Goal: Find specific page/section: Find specific page/section

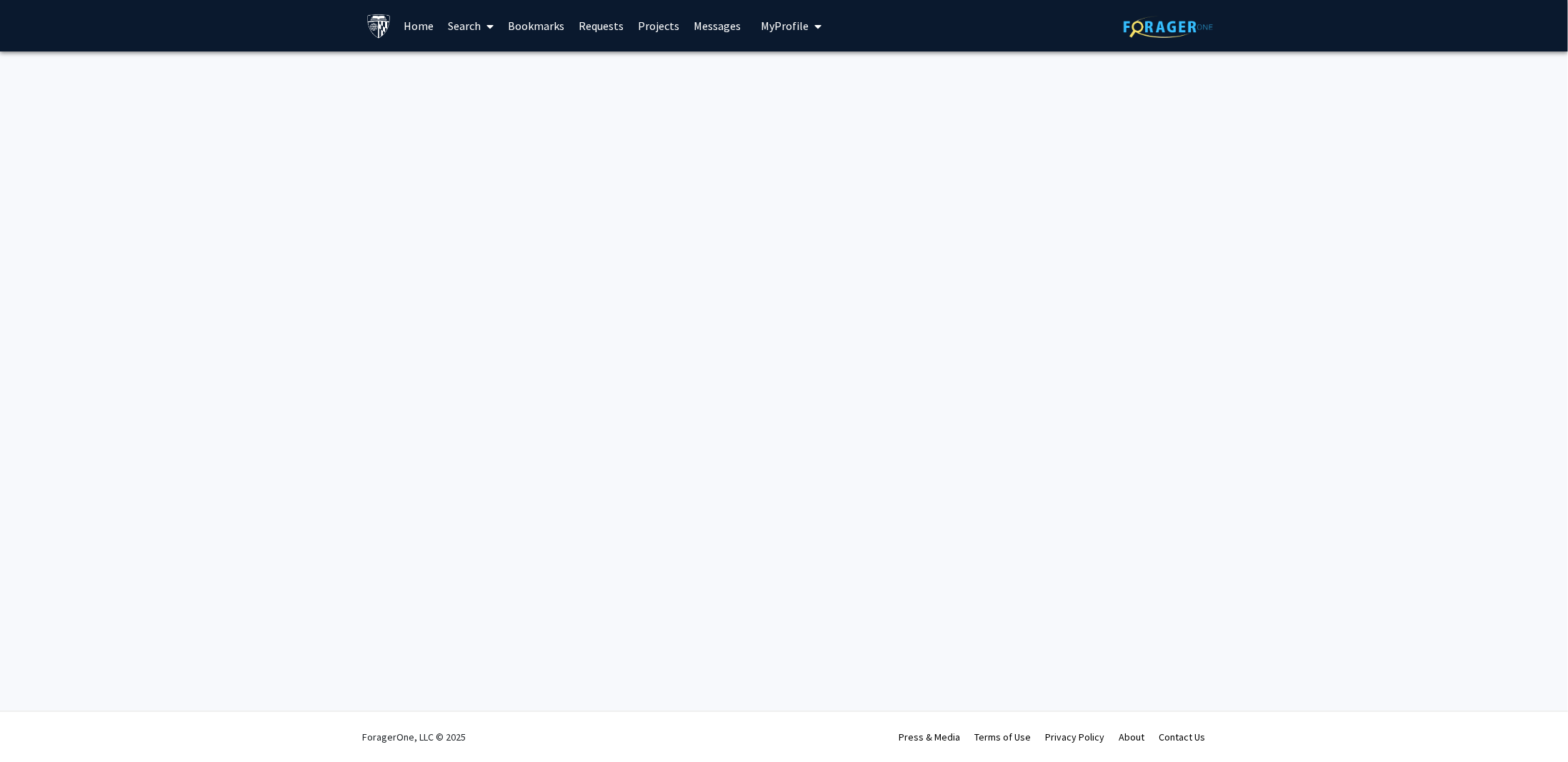
click at [400, 27] on link "Home" at bounding box center [418, 26] width 44 height 50
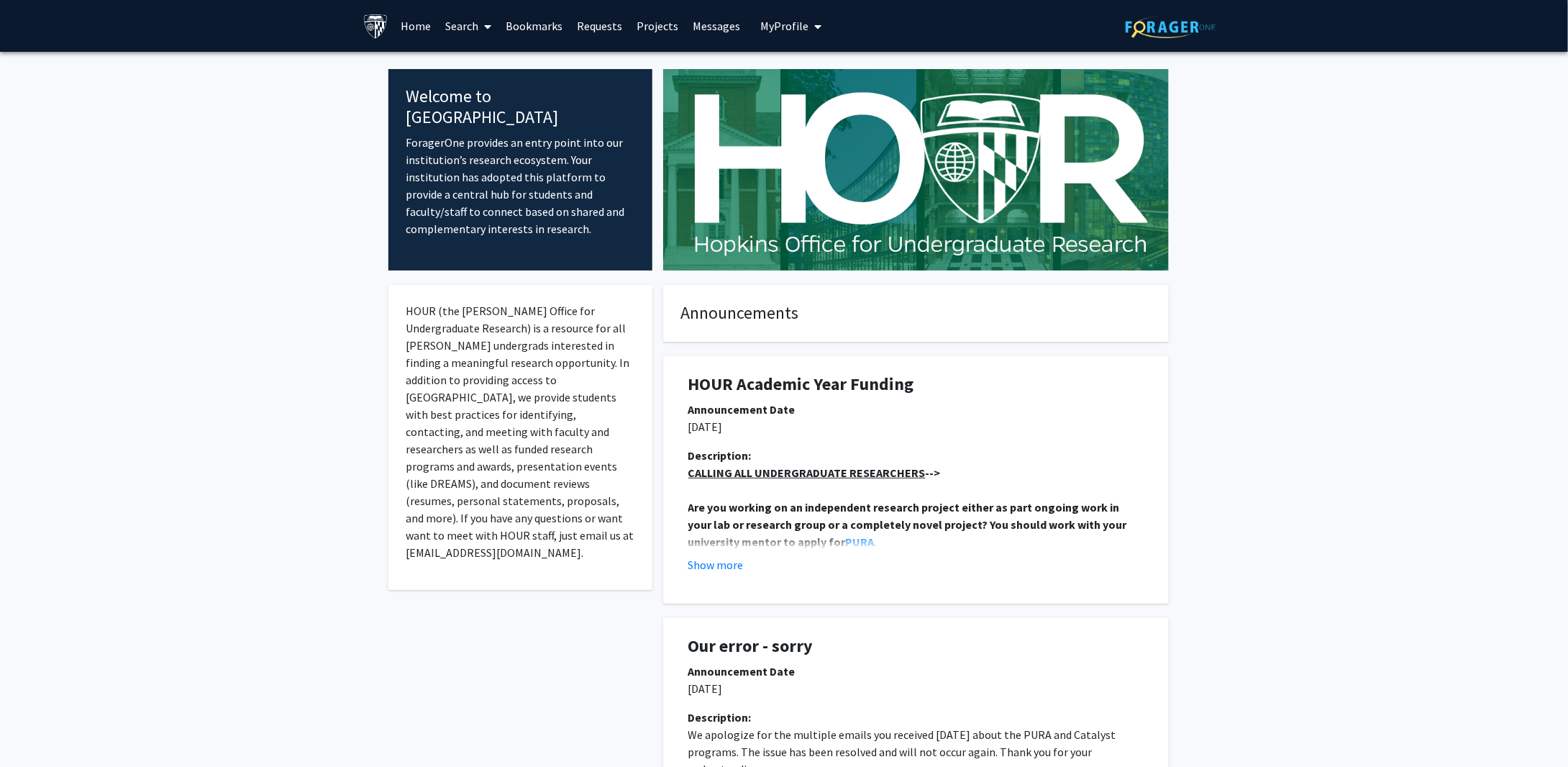
click at [763, 35] on button "My Profile" at bounding box center [791, 25] width 70 height 52
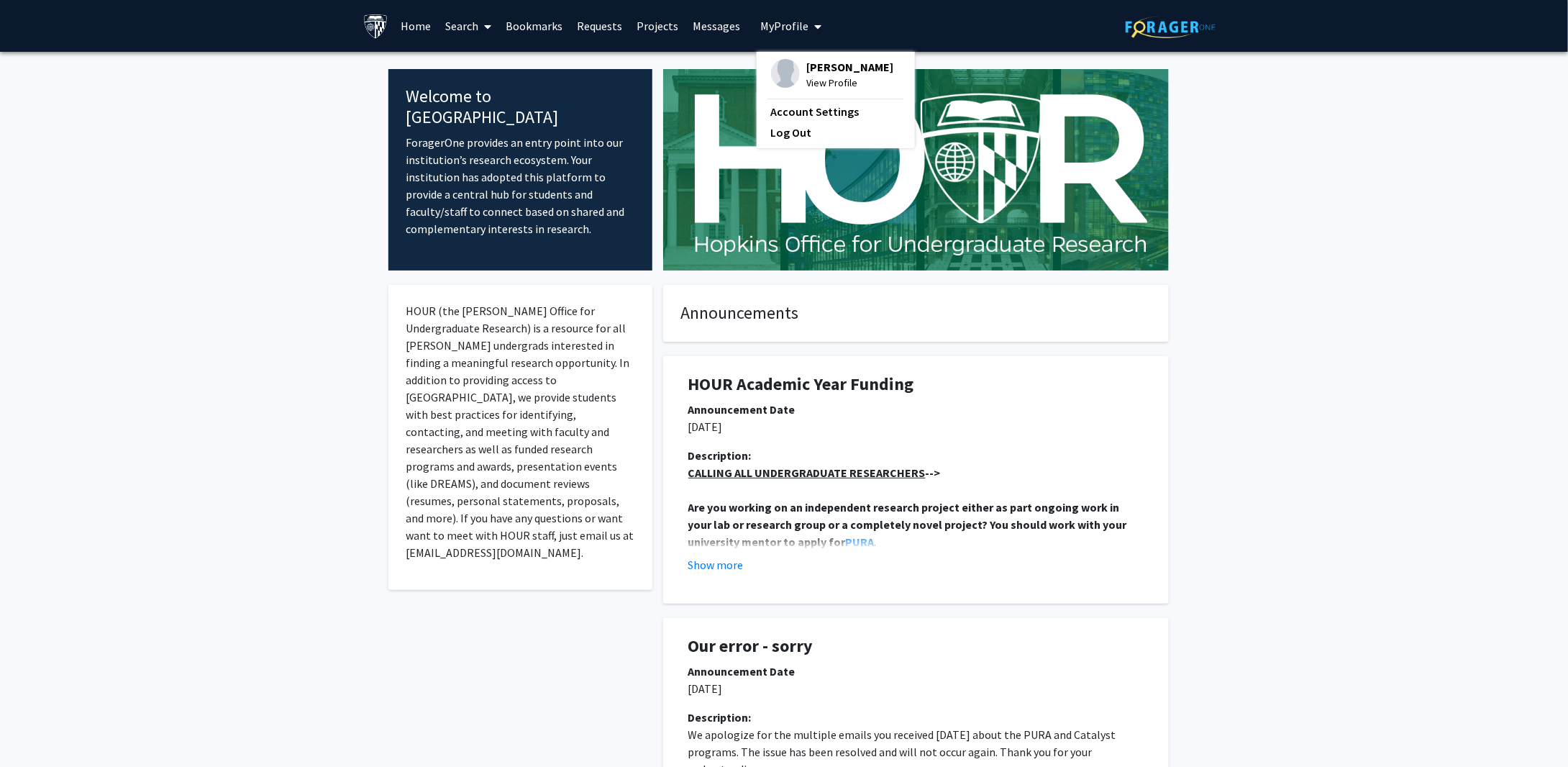
click at [449, 27] on link "Search" at bounding box center [468, 26] width 60 height 51
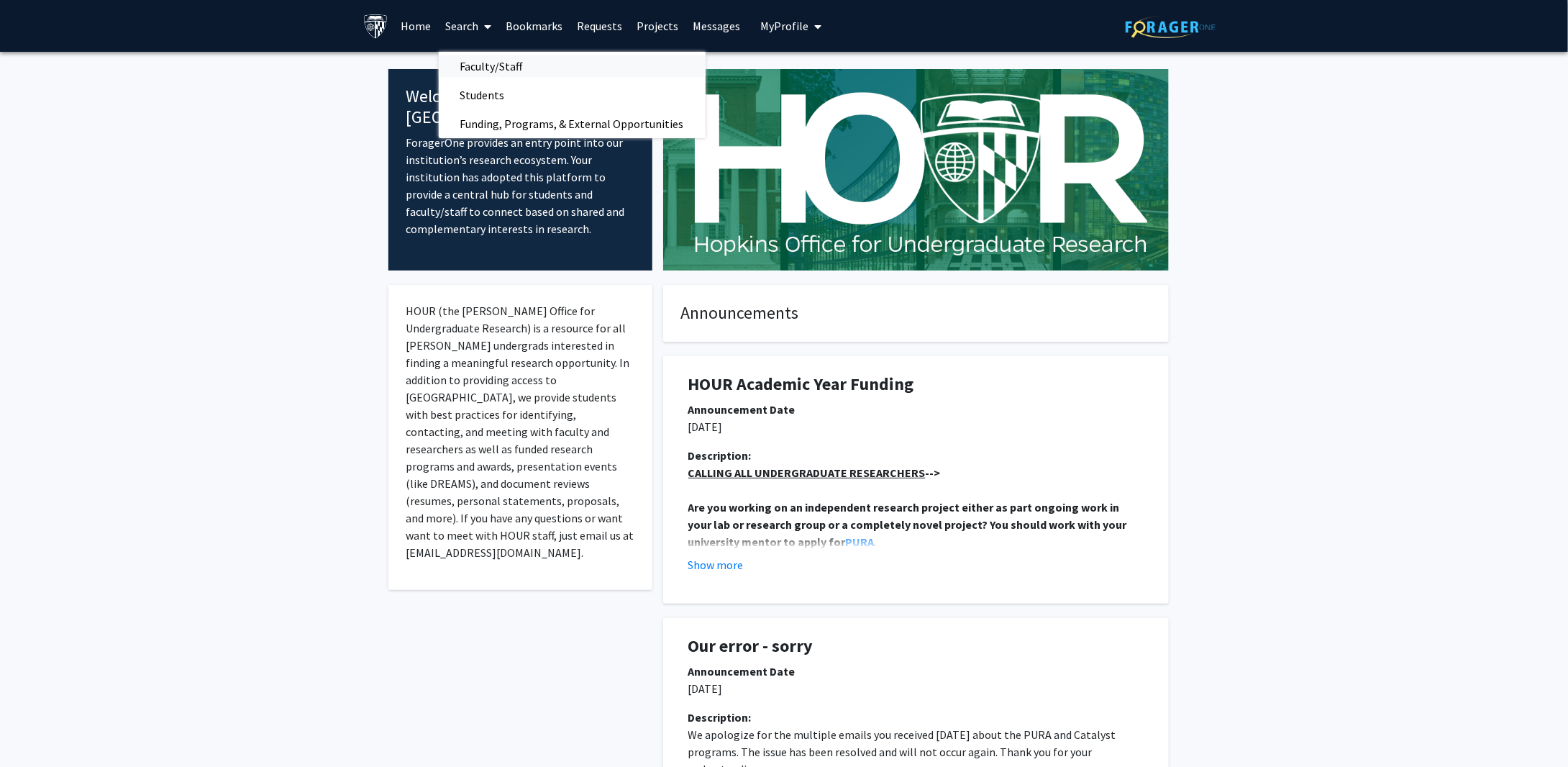
click at [480, 65] on span "Faculty/Staff" at bounding box center [491, 66] width 105 height 29
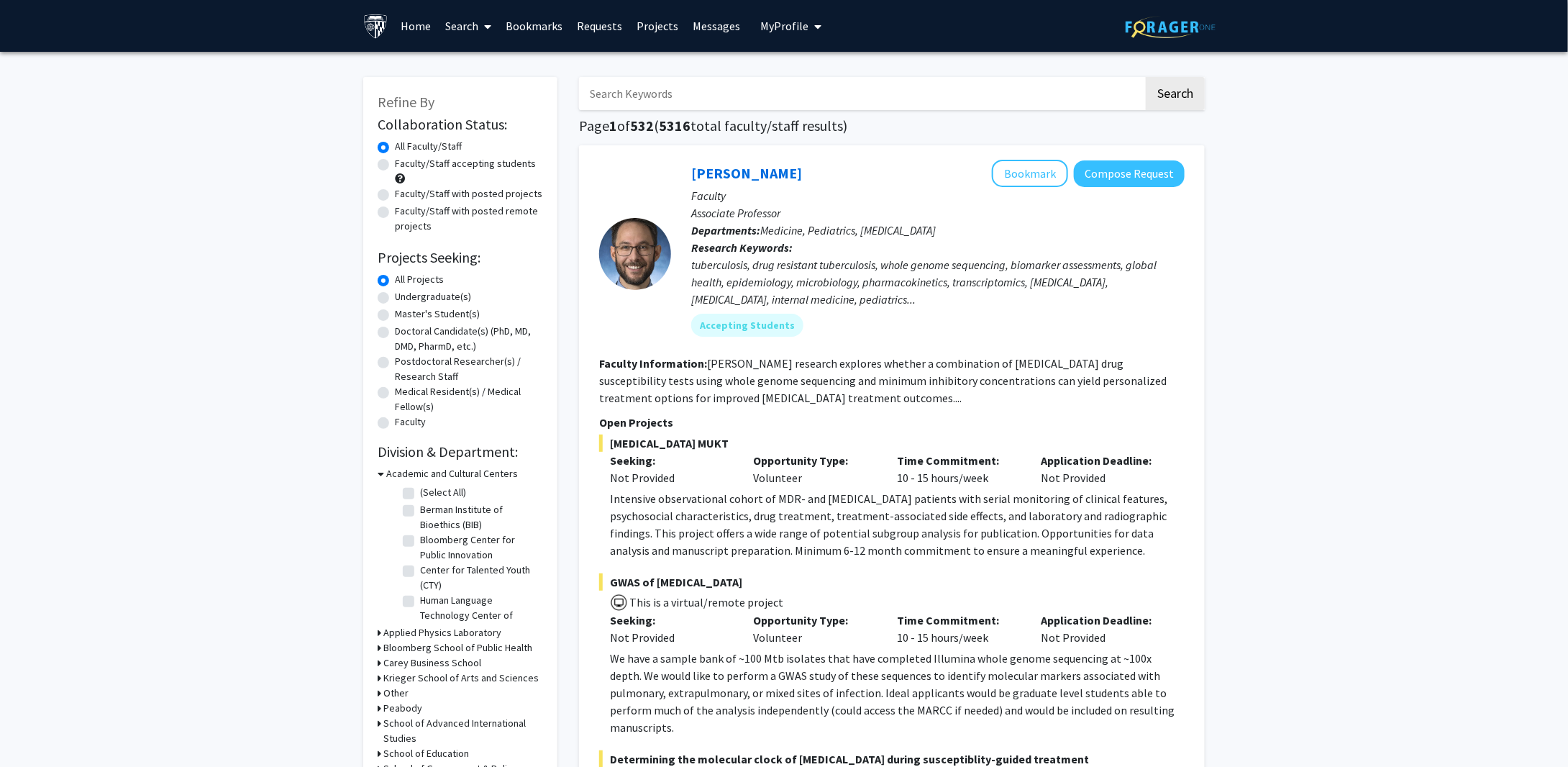
click at [678, 98] on input "Search Keywords" at bounding box center [861, 94] width 564 height 33
click at [1145, 77] on button "Search" at bounding box center [1175, 94] width 59 height 33
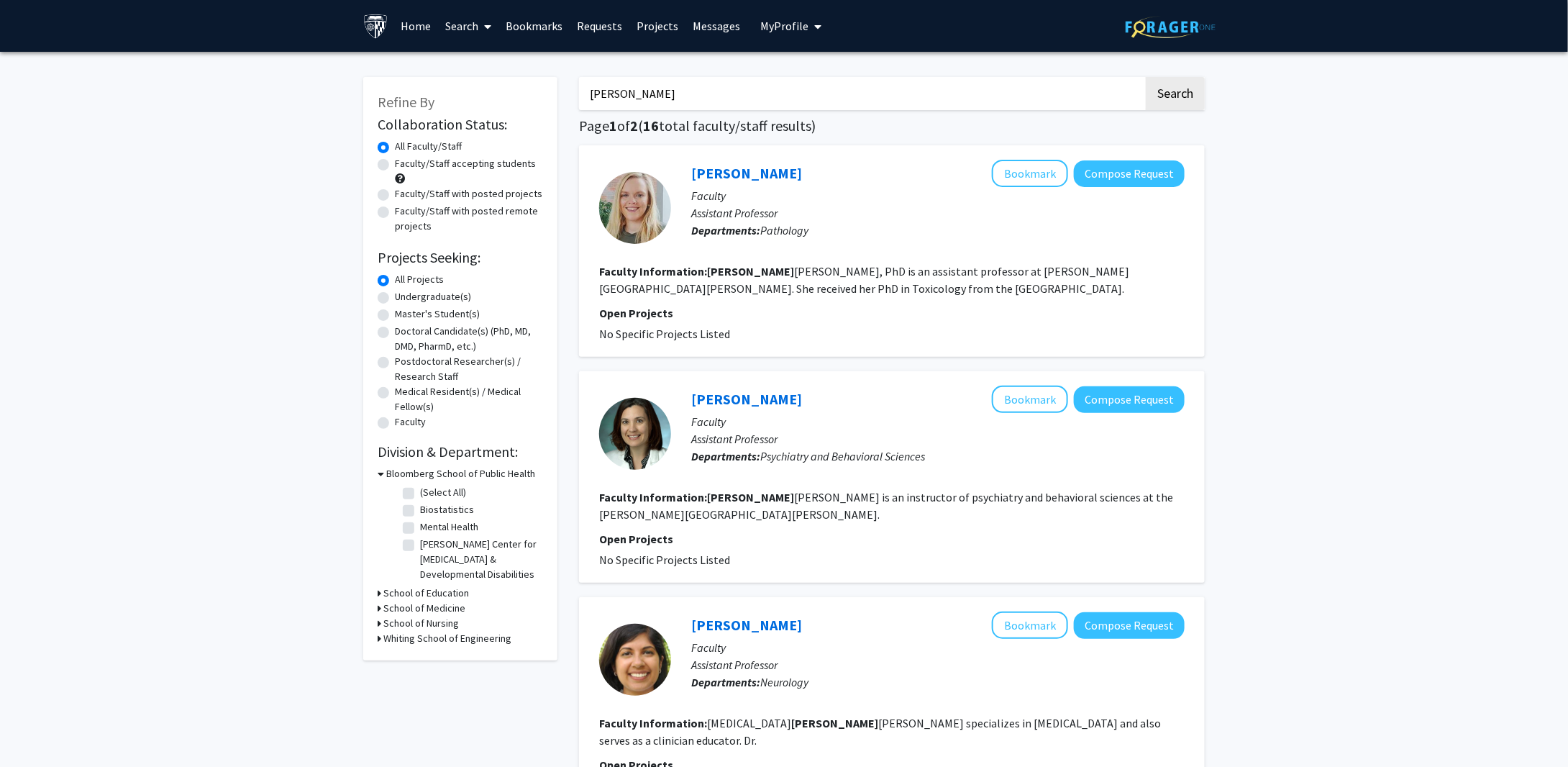
click at [709, 91] on input "[PERSON_NAME]" at bounding box center [861, 94] width 564 height 33
type input "[PERSON_NAME]"
click at [1145, 77] on button "Search" at bounding box center [1175, 94] width 59 height 33
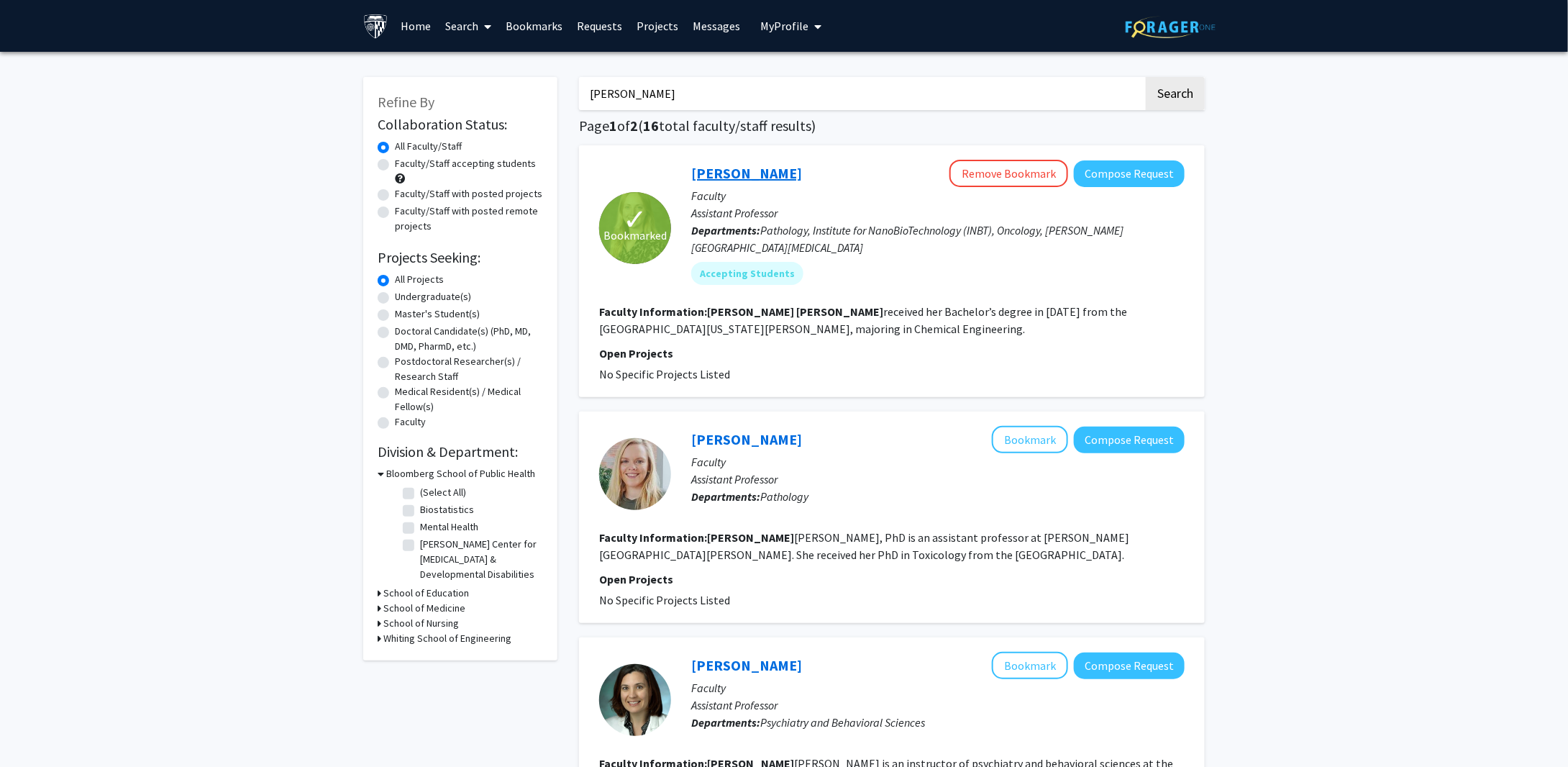
click at [733, 178] on link "[PERSON_NAME]" at bounding box center [747, 173] width 111 height 18
click at [410, 311] on label "Master's Student(s)" at bounding box center [437, 313] width 85 height 15
click at [404, 311] on input "Master's Student(s)" at bounding box center [400, 311] width 10 height 10
radio input "true"
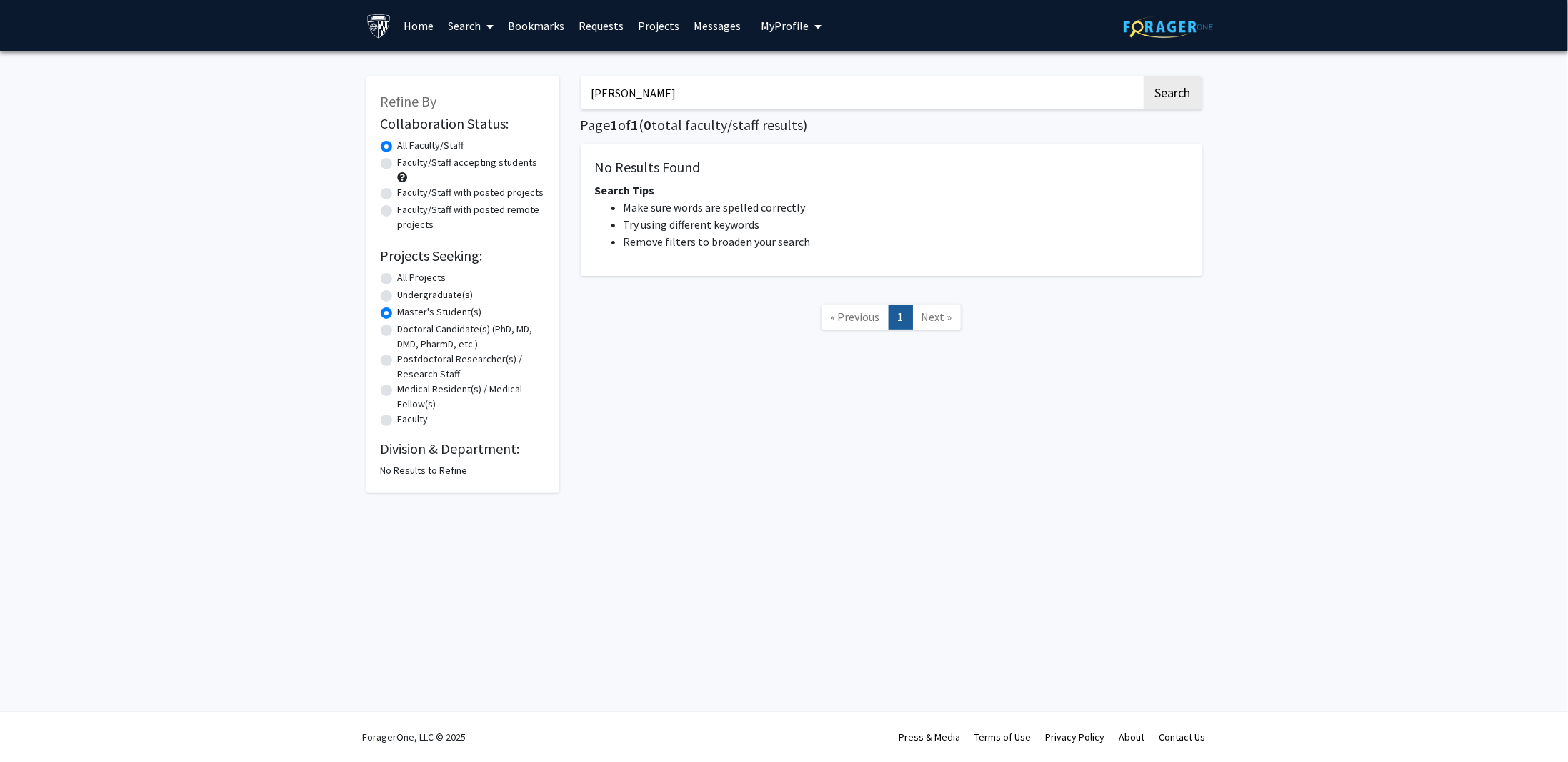
drag, startPoint x: 680, startPoint y: 86, endPoint x: 489, endPoint y: 76, distance: 191.3
click at [487, 77] on div "Refine By Collaboration Status: Collaboration Status All Faculty/Staff Collabor…" at bounding box center [784, 277] width 858 height 430
click at [1144, 76] on button "Search" at bounding box center [1173, 93] width 58 height 33
radio input "true"
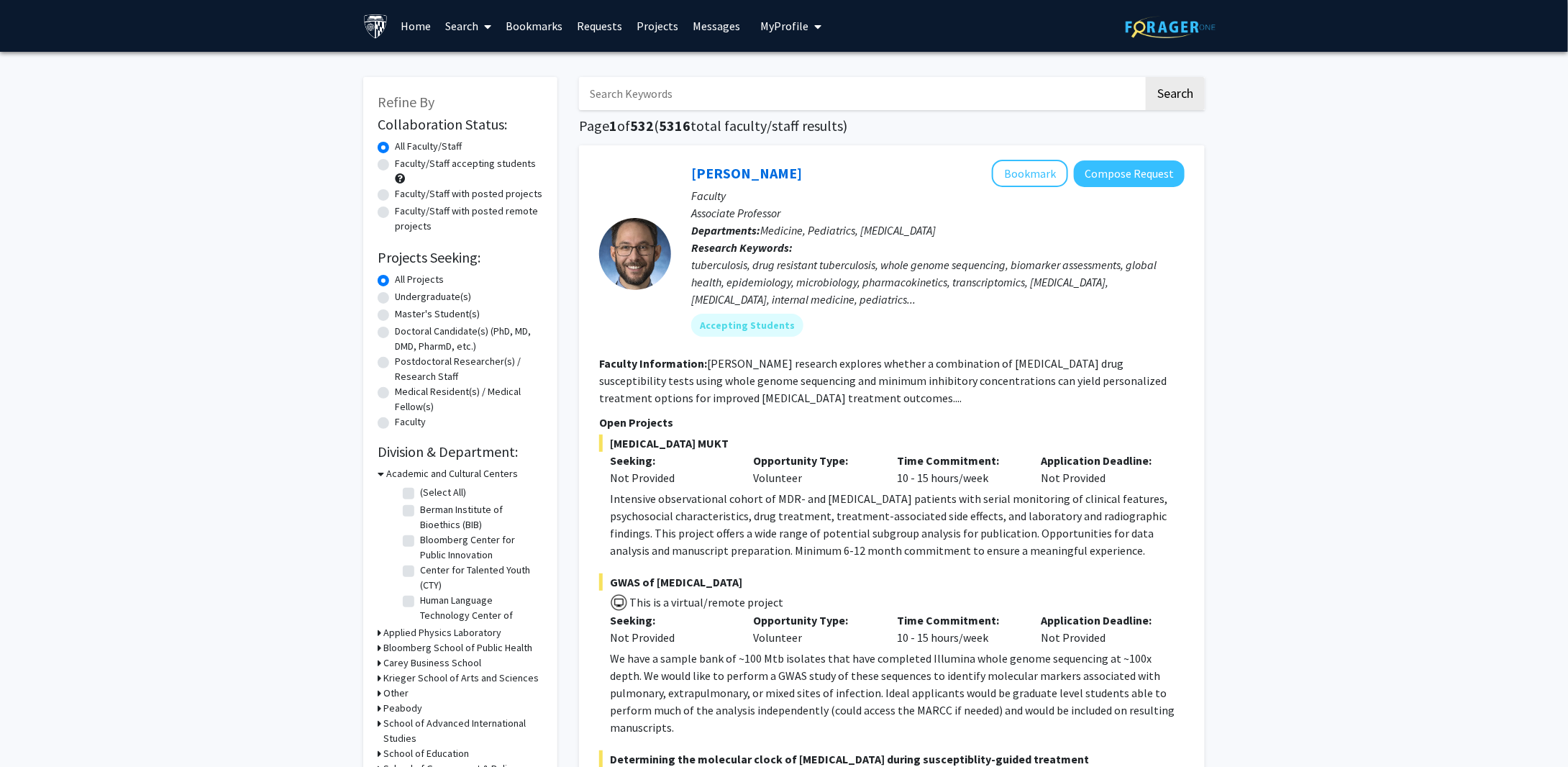
click at [507, 193] on label "Faculty/Staff with posted projects" at bounding box center [468, 194] width 147 height 15
click at [404, 193] on input "Faculty/Staff with posted projects" at bounding box center [400, 191] width 10 height 10
radio input "true"
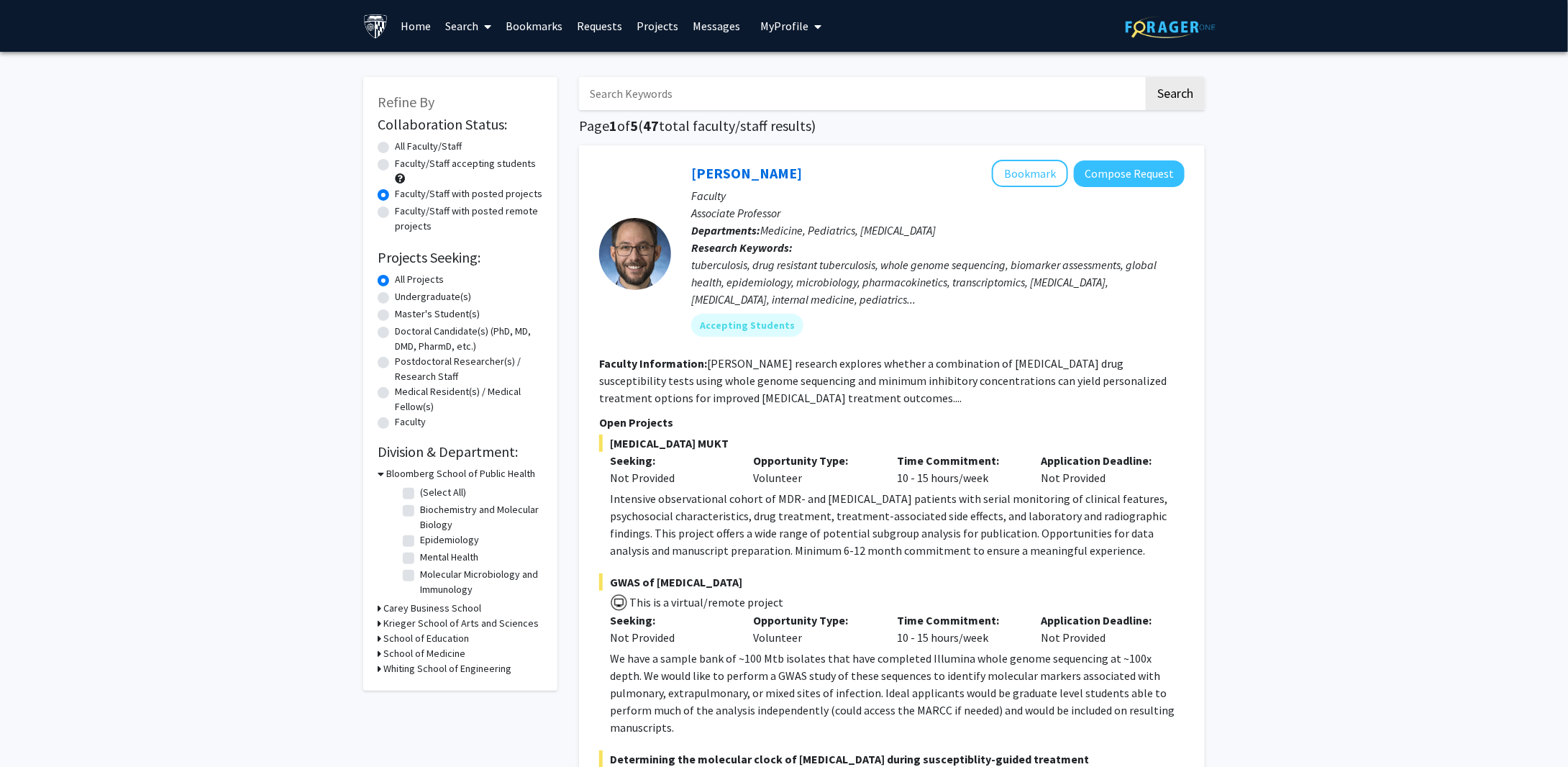
click at [423, 316] on label "Master's Student(s)" at bounding box center [437, 313] width 85 height 15
click at [404, 316] on input "Master's Student(s)" at bounding box center [400, 311] width 10 height 10
radio input "true"
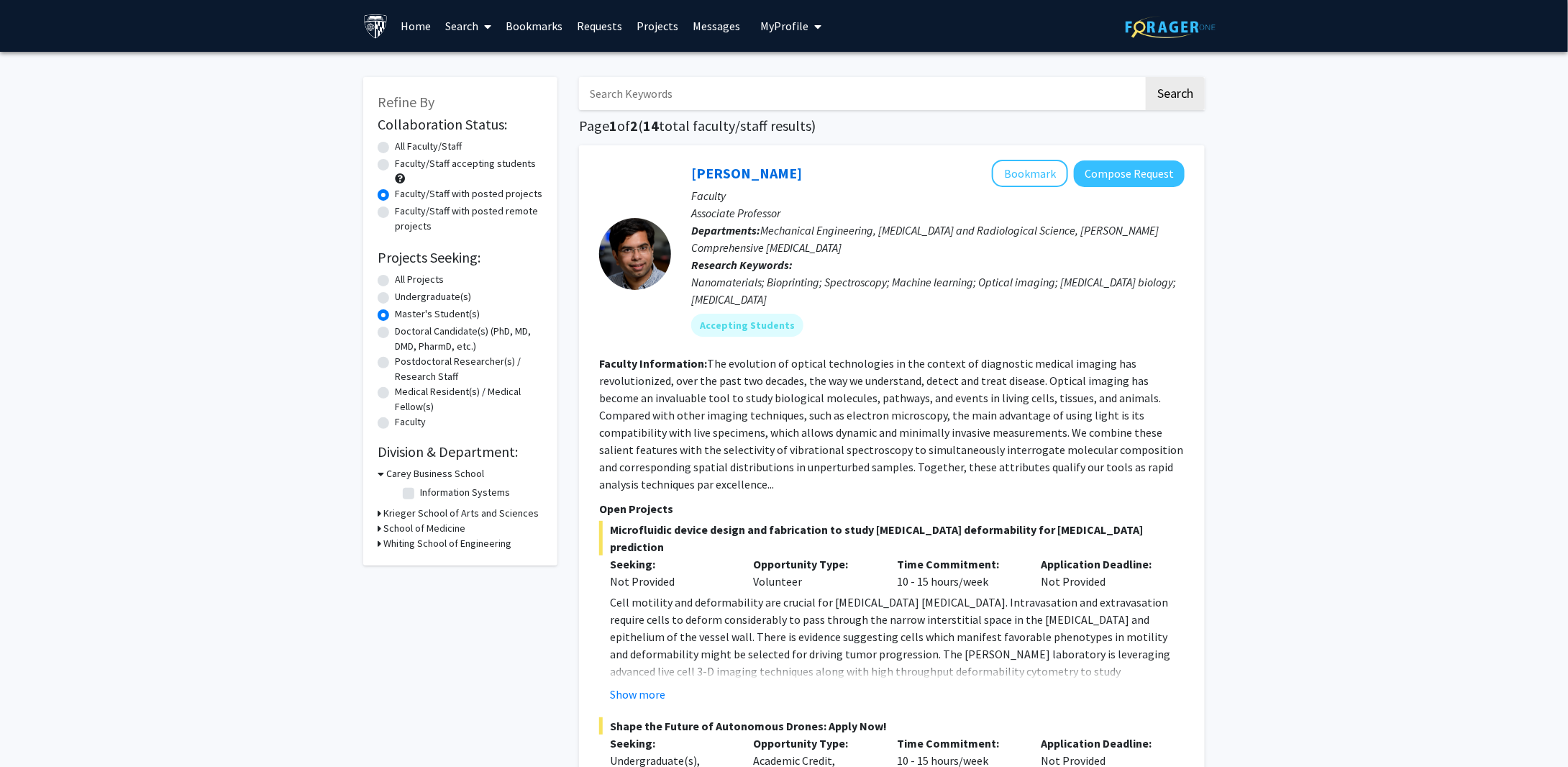
click at [422, 30] on link "Home" at bounding box center [416, 26] width 44 height 51
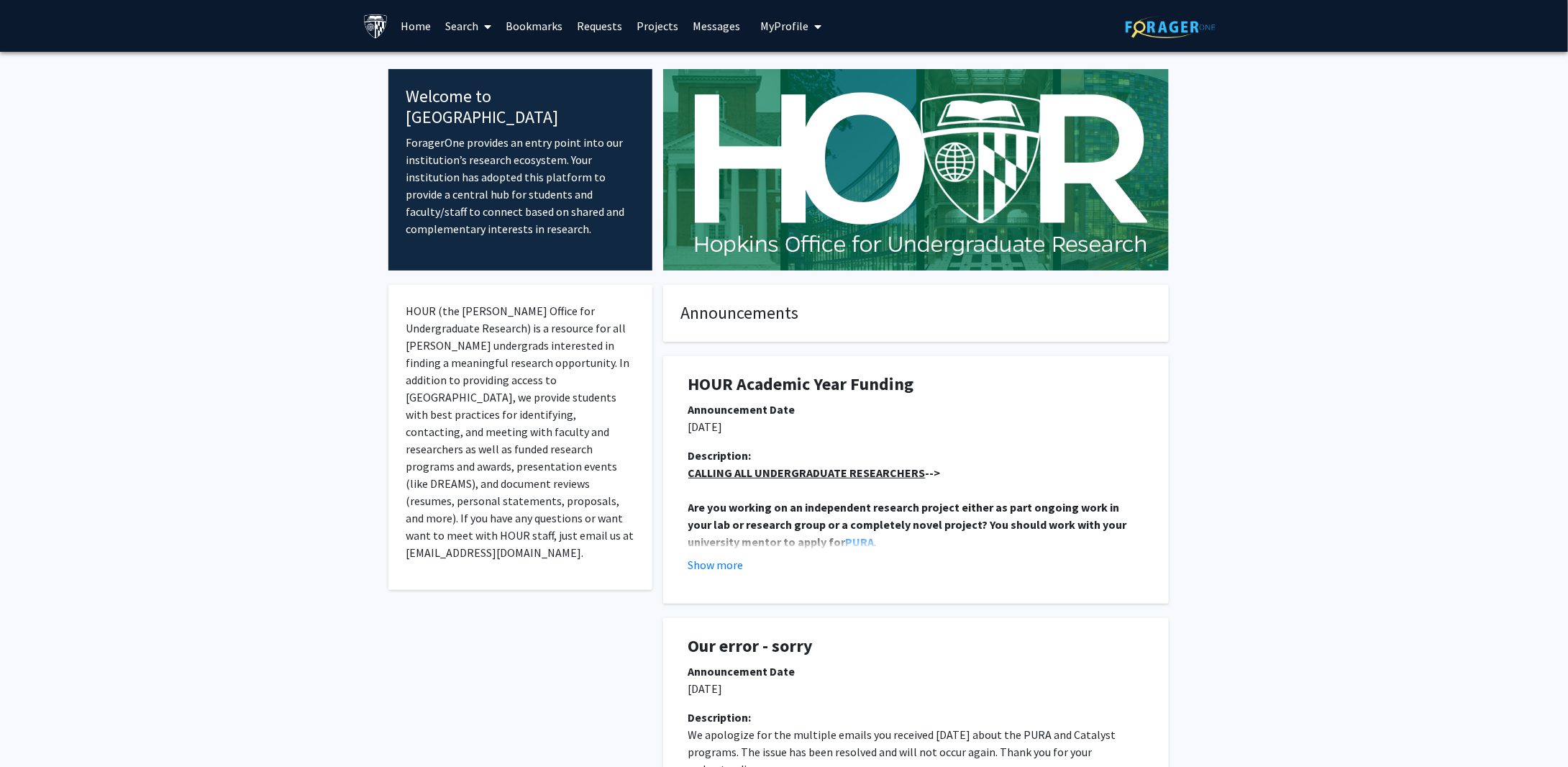
click at [417, 26] on link "Home" at bounding box center [416, 26] width 44 height 51
click at [469, 27] on link "Search" at bounding box center [468, 26] width 60 height 51
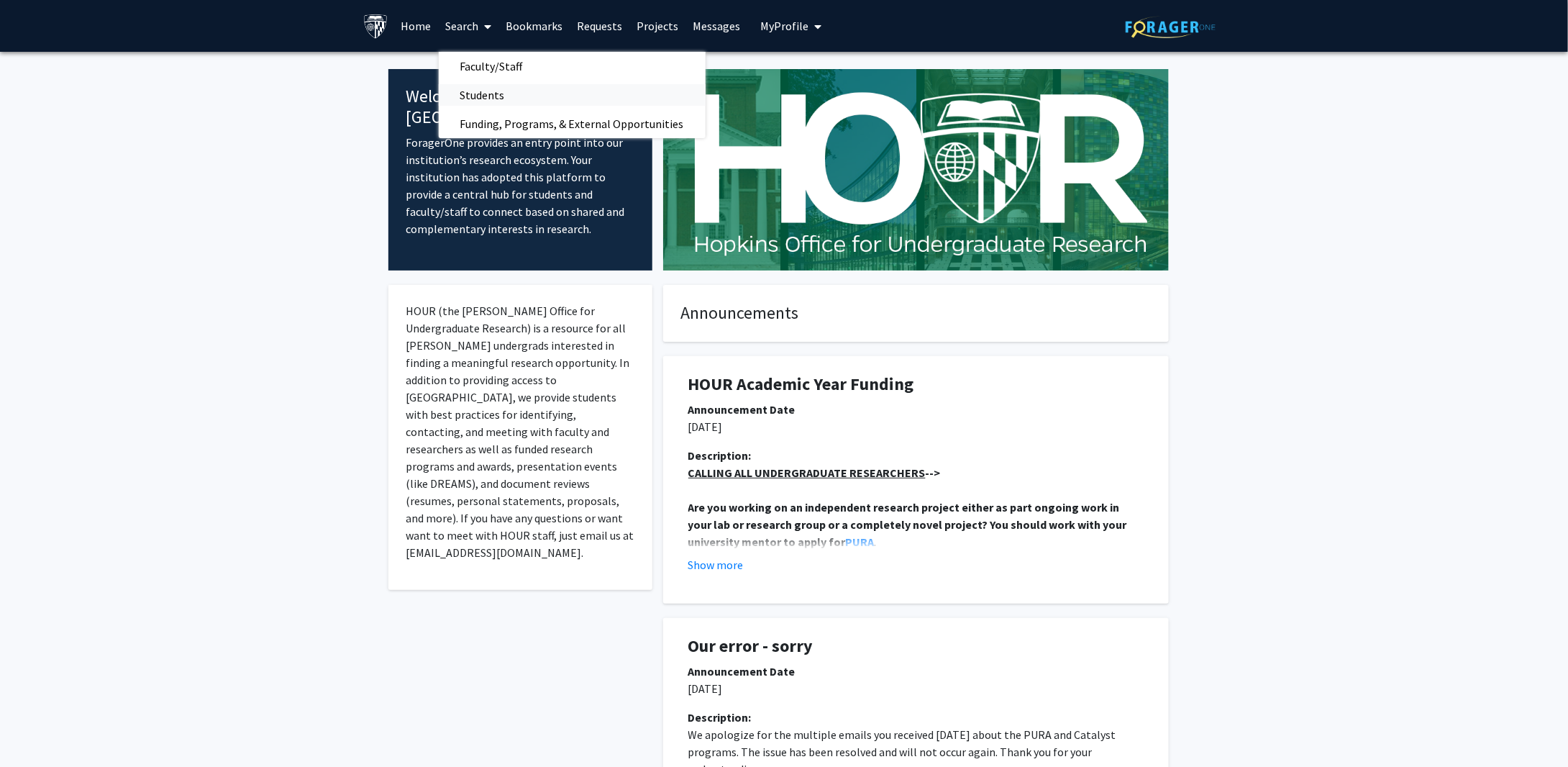
click at [476, 89] on span "Students" at bounding box center [482, 95] width 88 height 29
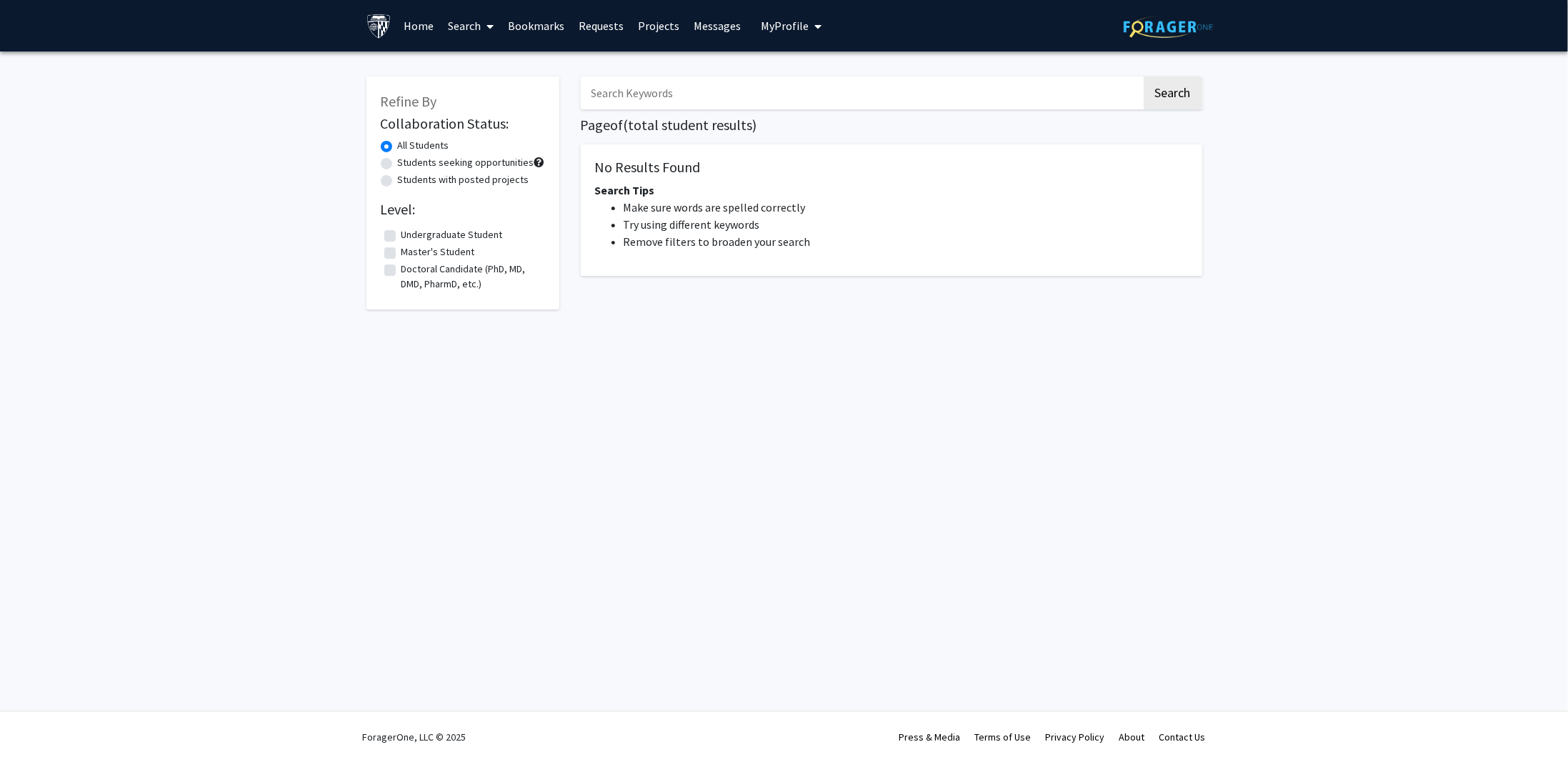
click at [453, 158] on label "Students seeking opportunities" at bounding box center [465, 162] width 136 height 15
click at [407, 158] on input "Students seeking opportunities" at bounding box center [402, 160] width 9 height 9
radio input "true"
